Goal: Information Seeking & Learning: Learn about a topic

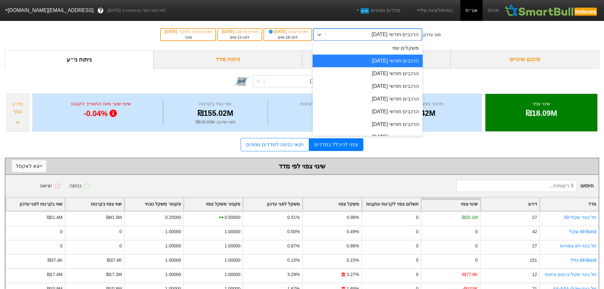
click at [391, 60] on div "הרכבים חודשי [DATE]" at bounding box center [368, 61] width 110 height 13
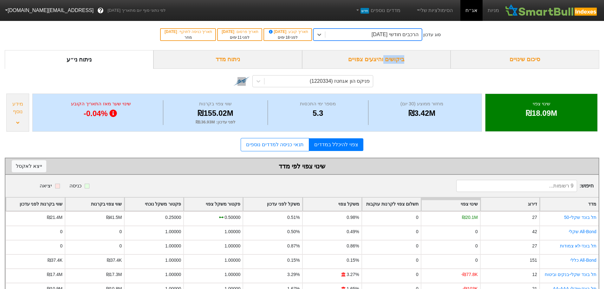
click at [391, 60] on div "ביקושים והיצעים צפויים" at bounding box center [376, 59] width 149 height 19
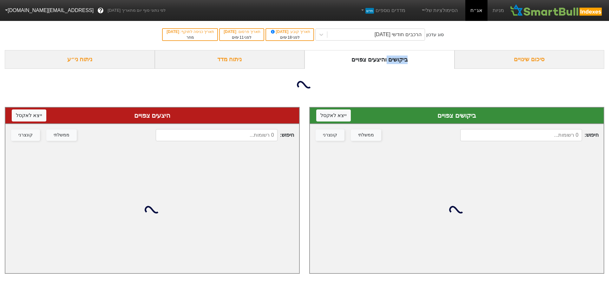
click at [518, 138] on input at bounding box center [521, 135] width 122 height 12
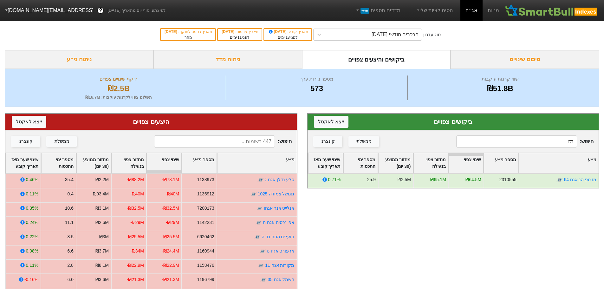
type input "מז"
click at [242, 142] on input at bounding box center [214, 141] width 121 height 12
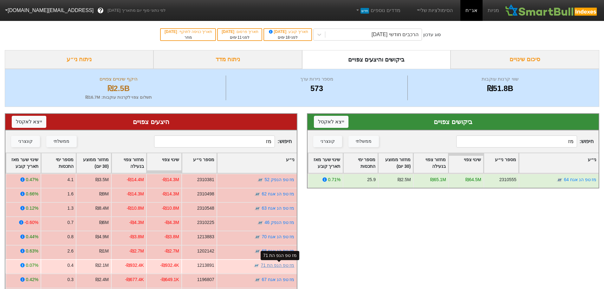
type input "מז"
click at [272, 265] on link "מז טפ הנפ הת 71" at bounding box center [278, 265] width 34 height 5
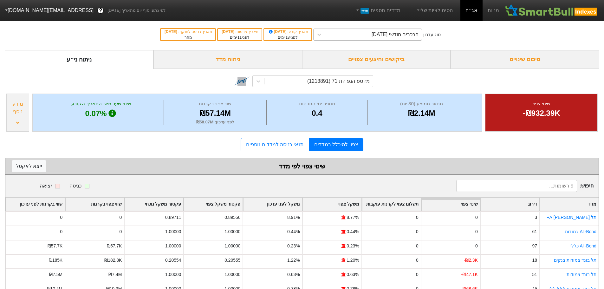
click at [378, 33] on div "הרכבים חודשי [DATE]" at bounding box center [395, 35] width 47 height 8
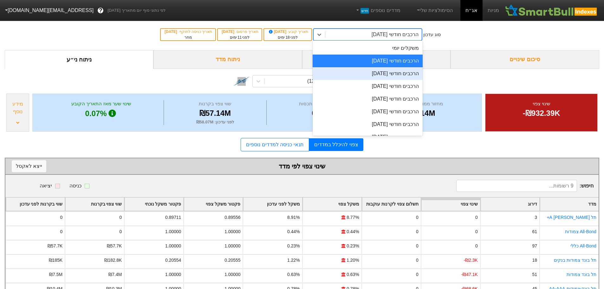
click at [375, 71] on div "הרכבים חודשי [DATE]" at bounding box center [368, 73] width 110 height 13
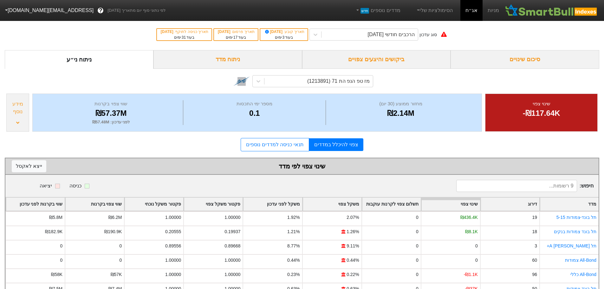
click at [390, 61] on div "ביקושים והיצעים צפויים" at bounding box center [376, 59] width 149 height 19
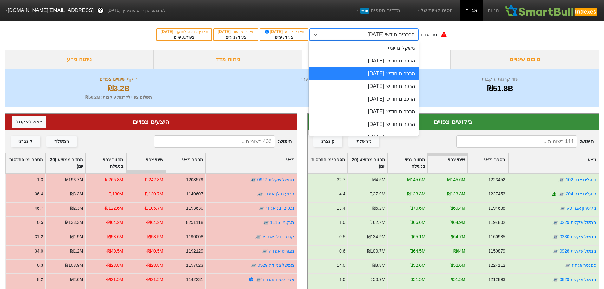
click at [386, 32] on div "הרכבים חודשי [DATE]" at bounding box center [391, 35] width 47 height 8
click at [378, 62] on div "הרכבים חודשי [DATE]" at bounding box center [364, 61] width 110 height 13
